Goal: Information Seeking & Learning: Check status

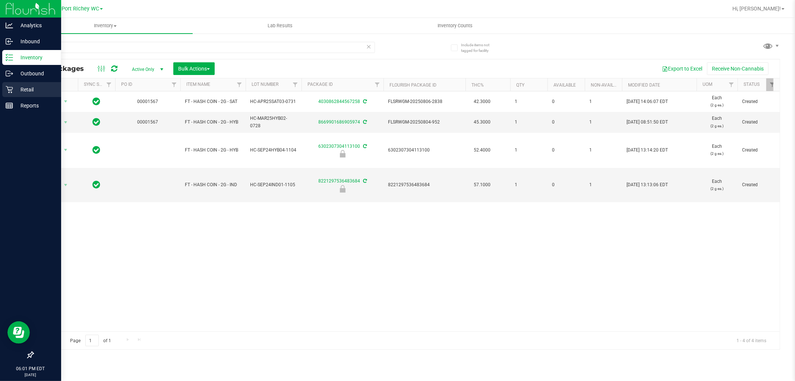
click at [29, 92] on p "Retail" at bounding box center [35, 89] width 45 height 9
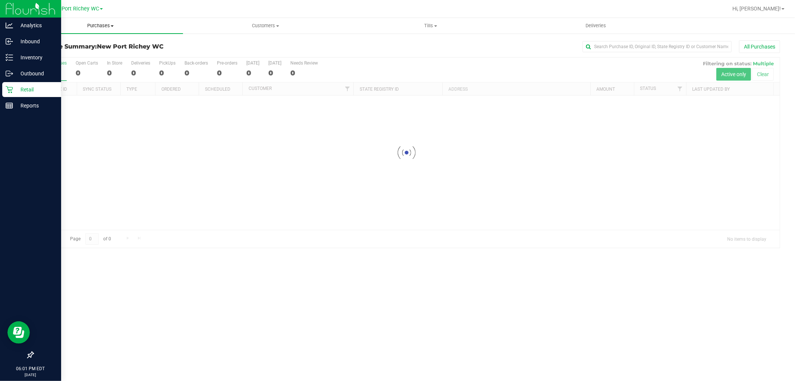
click at [111, 23] on span "Purchases" at bounding box center [100, 25] width 165 height 7
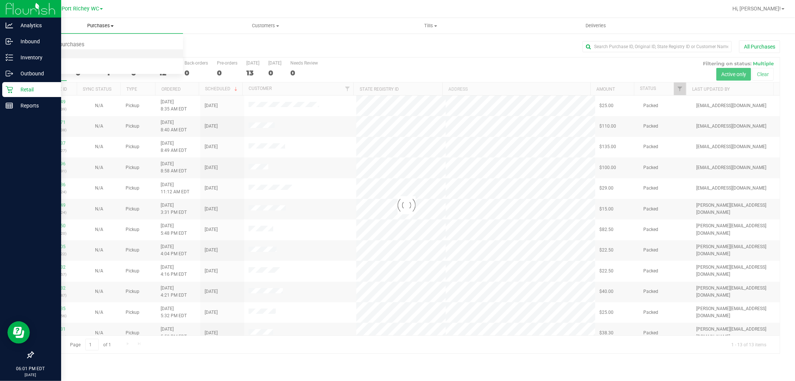
click at [78, 54] on li "Fulfillment" at bounding box center [100, 54] width 165 height 9
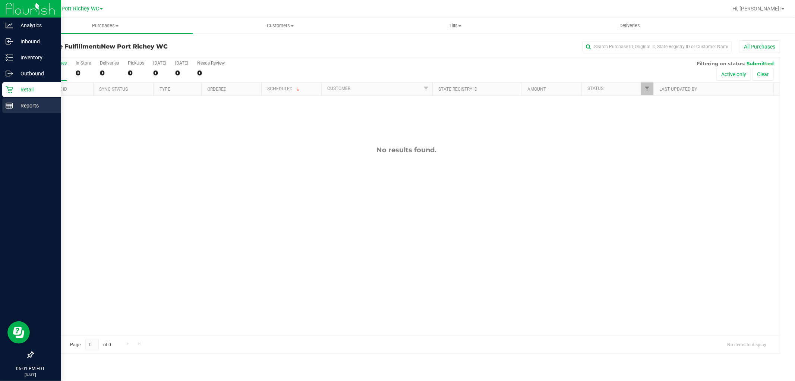
click at [27, 109] on p "Reports" at bounding box center [35, 105] width 45 height 9
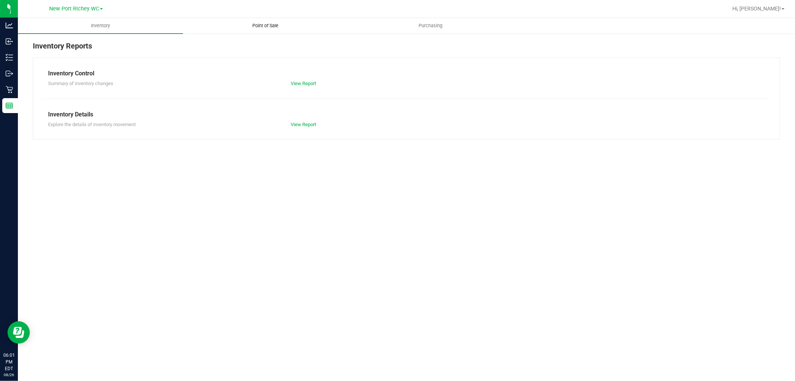
click at [253, 22] on span "Point of Sale" at bounding box center [266, 25] width 46 height 7
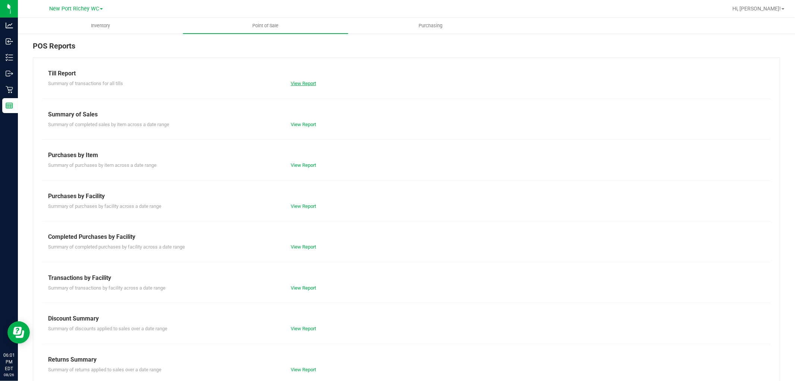
click at [310, 84] on link "View Report" at bounding box center [303, 83] width 25 height 6
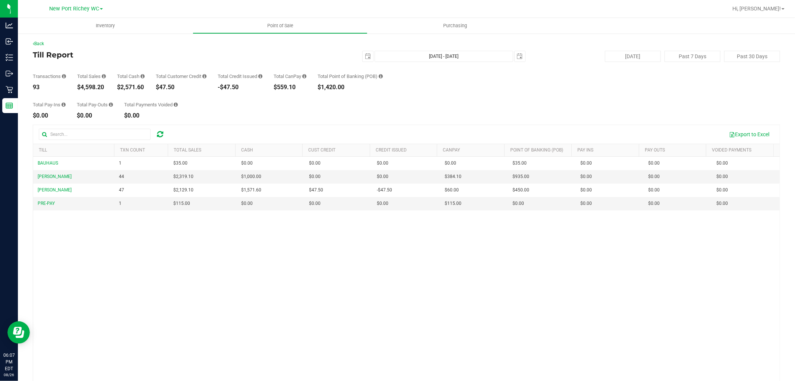
click at [370, 119] on div "Back Till Report 2025-08-26 Aug 26, 2025 - Aug 26, 2025 2025-08-26 Today Past 7…" at bounding box center [406, 227] width 747 height 374
